Goal: Information Seeking & Learning: Learn about a topic

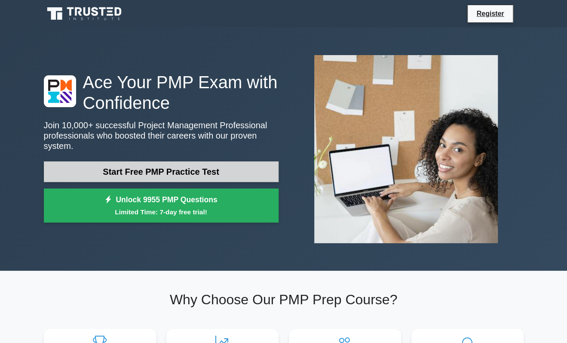
click at [205, 164] on link "Start Free PMP Practice Test" at bounding box center [161, 171] width 235 height 21
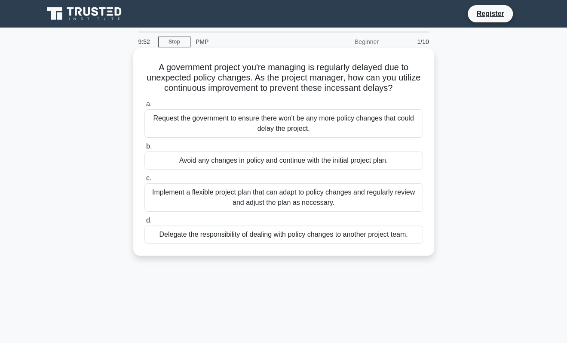
click at [315, 199] on div "Implement a flexible project plan that can adapt to policy changes and regularl…" at bounding box center [284, 197] width 279 height 28
click at [145, 181] on input "c. Implement a flexible project plan that can adapt to policy changes and regul…" at bounding box center [145, 178] width 0 height 6
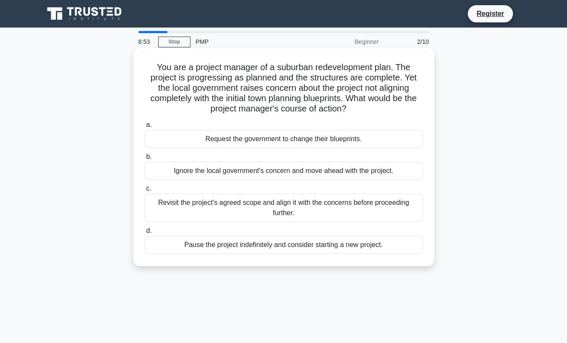
click at [344, 198] on div "Revisit the project's agreed scope and align it with the concerns before procee…" at bounding box center [284, 208] width 279 height 28
click at [145, 191] on input "c. Revisit the project's agreed scope and align it with the concerns before pro…" at bounding box center [145, 189] width 0 height 6
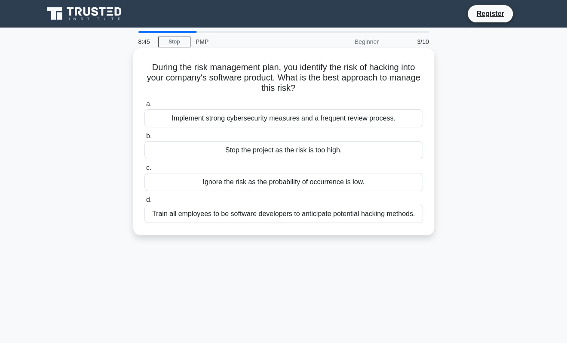
click at [304, 120] on div "Implement strong cybersecurity measures and a frequent review process." at bounding box center [284, 118] width 279 height 18
click at [145, 107] on input "a. Implement strong cybersecurity measures and a frequent review process." at bounding box center [145, 105] width 0 height 6
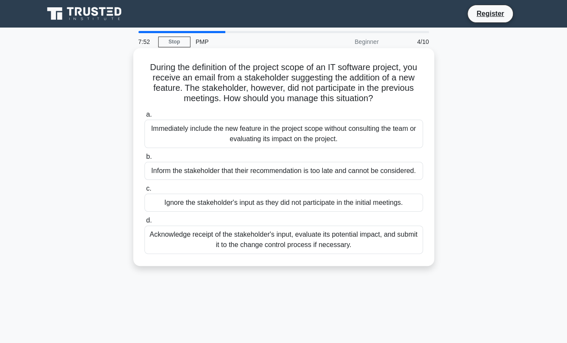
click at [335, 238] on div "Acknowledge receipt of the stakeholder's input, evaluate its potential impact, …" at bounding box center [284, 239] width 279 height 28
click at [145, 223] on input "d. Acknowledge receipt of the stakeholder's input, evaluate its potential impac…" at bounding box center [145, 221] width 0 height 6
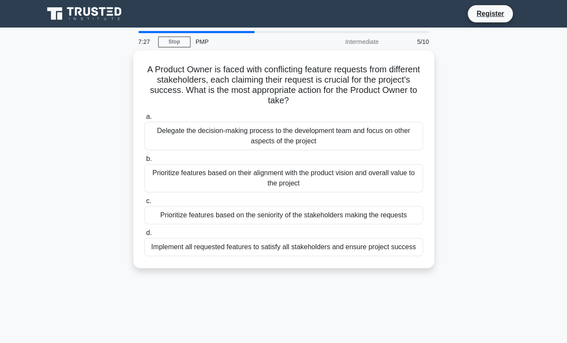
click at [449, 290] on div "7:27 Stop PMP Intermediate 5/10 A Product Owner is faced with conflicting featu…" at bounding box center [284, 246] width 490 height 430
